Goal: Contribute content

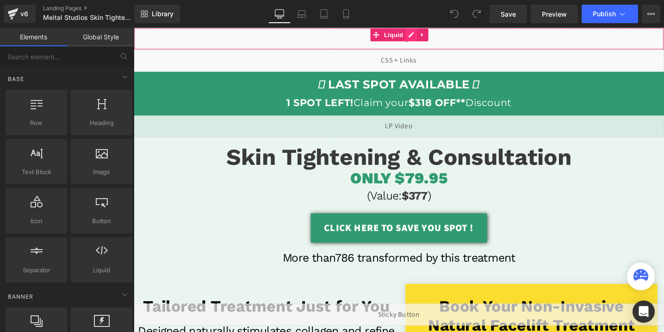
click at [428, 34] on div "Liquid" at bounding box center [414, 39] width 560 height 23
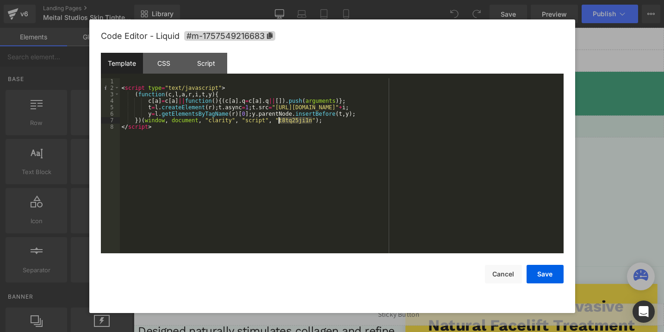
drag, startPoint x: 311, startPoint y: 121, endPoint x: 279, endPoint y: 123, distance: 31.9
click at [279, 123] on div "< script type = "text/javascript" > ( function ( c , l , a , r , i , t , y ) { …" at bounding box center [342, 172] width 444 height 188
click at [537, 274] on button "Save" at bounding box center [544, 274] width 37 height 19
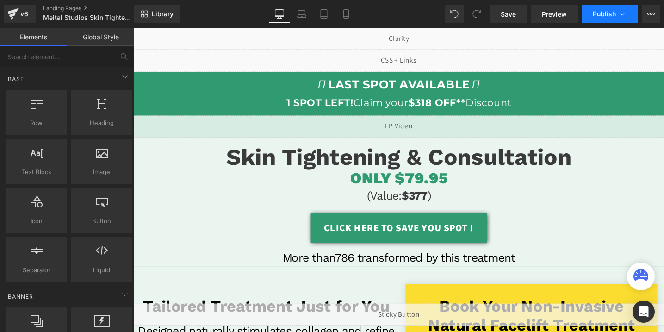
click at [593, 7] on button "Publish" at bounding box center [609, 14] width 56 height 19
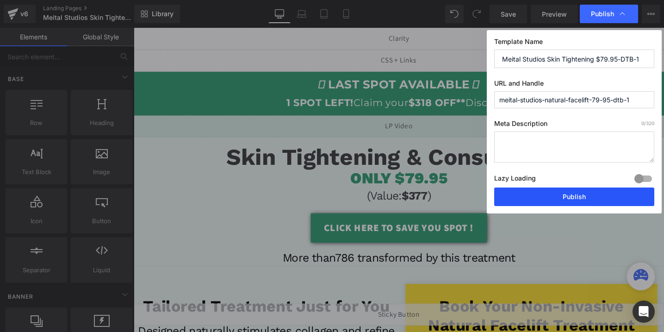
click at [559, 194] on button "Publish" at bounding box center [574, 196] width 160 height 19
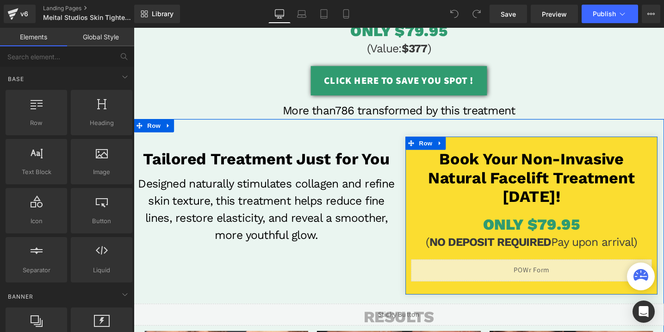
scroll to position [163, 0]
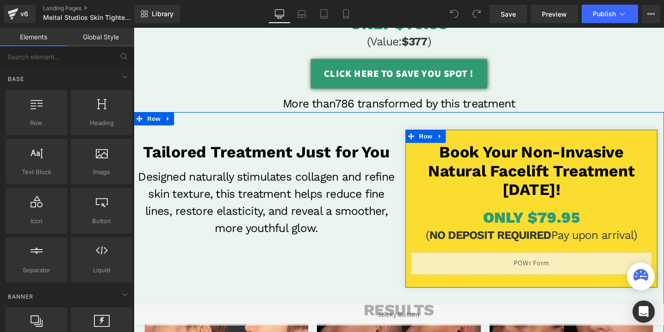
click at [565, 275] on div "Liquid" at bounding box center [553, 276] width 254 height 23
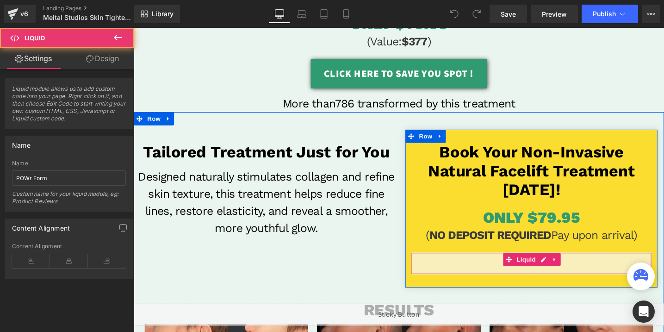
click at [565, 275] on div "Liquid" at bounding box center [553, 276] width 254 height 23
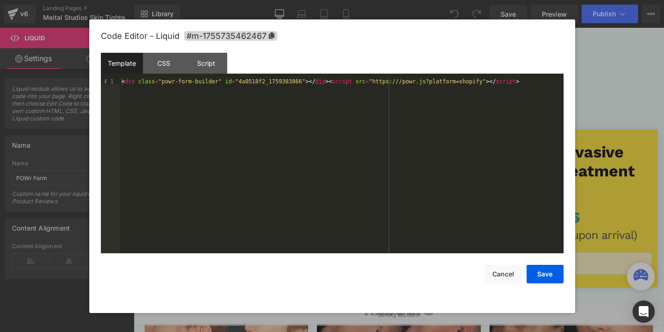
click at [260, 78] on div "< div class = "powr-form-builder" id = "4a0518f2_1759303866" > </ div > < scrip…" at bounding box center [342, 172] width 444 height 188
click at [544, 272] on button "Save" at bounding box center [544, 274] width 37 height 19
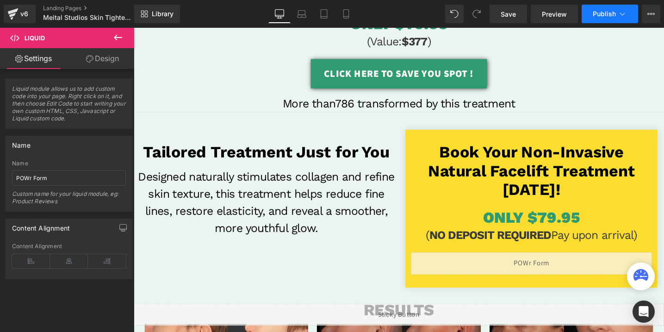
click at [606, 13] on span "Publish" at bounding box center [604, 13] width 23 height 7
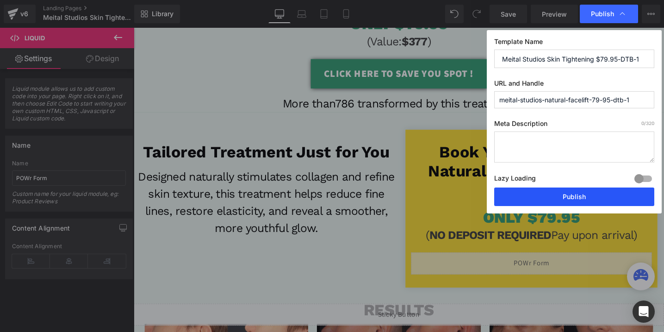
click at [567, 194] on button "Publish" at bounding box center [574, 196] width 160 height 19
